Goal: Navigation & Orientation: Find specific page/section

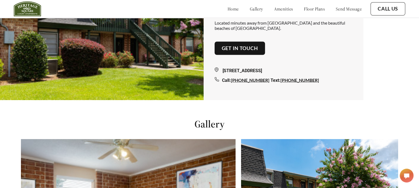
scroll to position [83, 0]
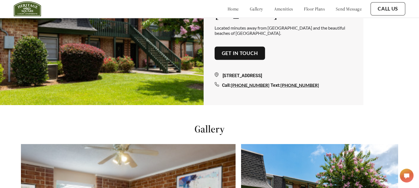
click at [250, 9] on link "gallery" at bounding box center [256, 9] width 13 height 6
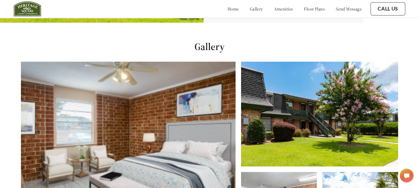
scroll to position [164, 0]
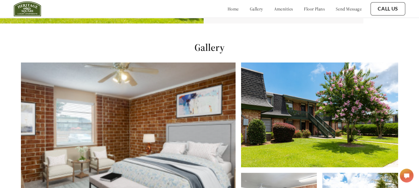
click at [188, 94] on img at bounding box center [128, 156] width 215 height 189
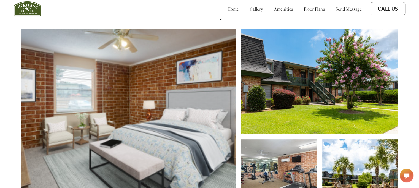
scroll to position [330, 0]
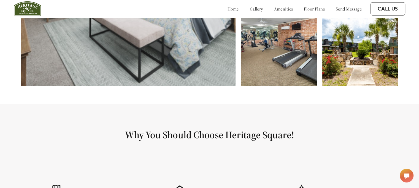
click at [376, 63] on img at bounding box center [361, 46] width 76 height 79
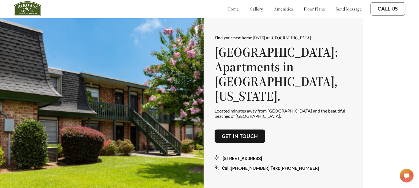
scroll to position [0, 0]
click at [274, 9] on link "amenities" at bounding box center [283, 9] width 19 height 6
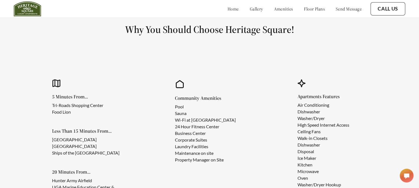
scroll to position [437, 0]
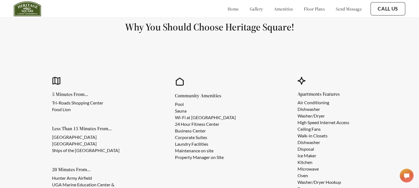
click at [318, 8] on link "floor plans" at bounding box center [314, 9] width 21 height 6
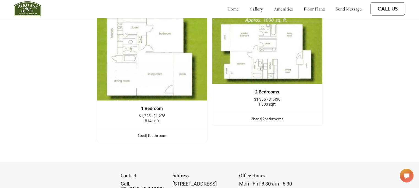
scroll to position [695, 0]
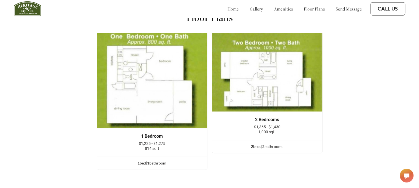
click at [255, 87] on img at bounding box center [267, 72] width 111 height 79
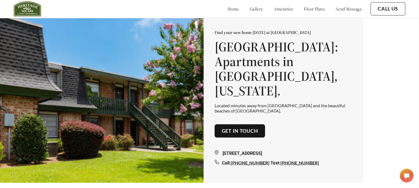
scroll to position [0, 0]
